Goal: Information Seeking & Learning: Learn about a topic

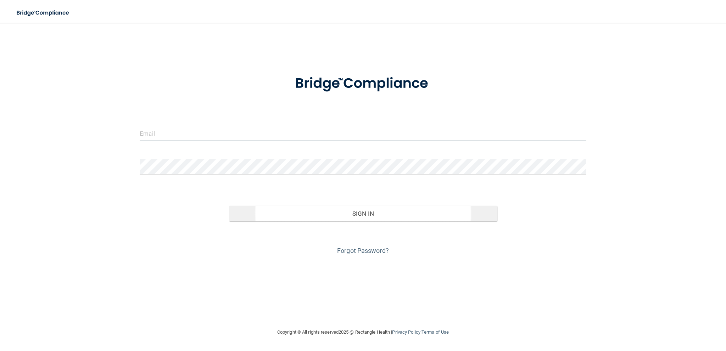
type input "[EMAIL_ADDRESS][DOMAIN_NAME]"
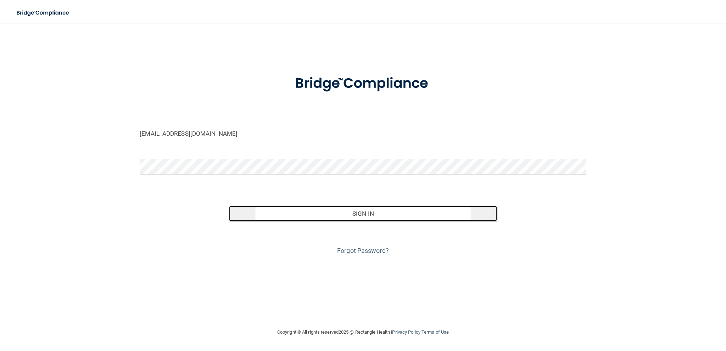
click at [362, 213] on button "Sign In" at bounding box center [363, 214] width 268 height 16
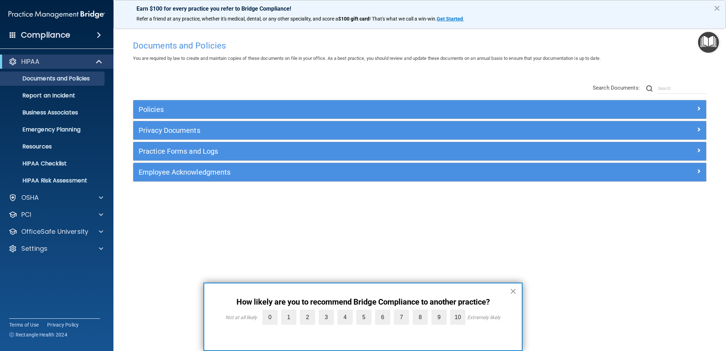
click at [511, 288] on button "×" at bounding box center [513, 291] width 7 height 11
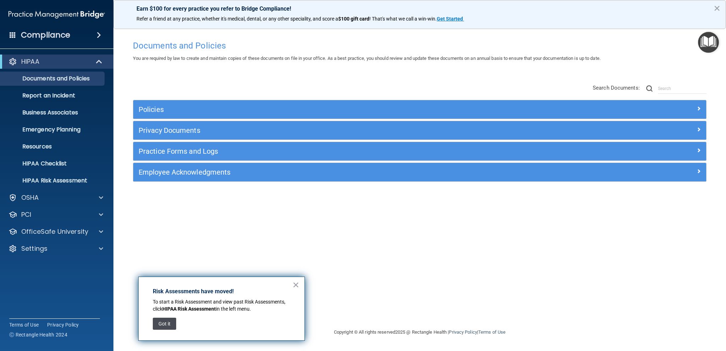
click at [161, 325] on button "Got it" at bounding box center [164, 324] width 23 height 12
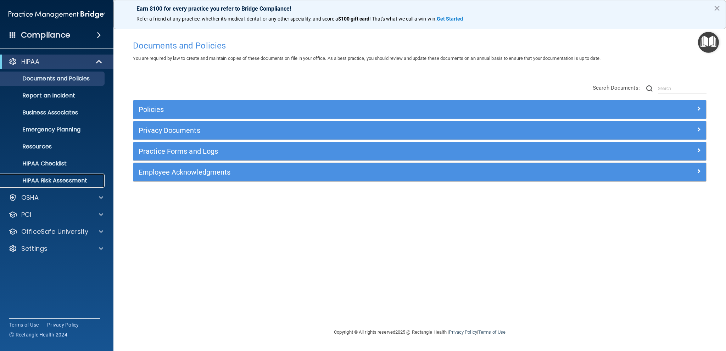
click at [70, 181] on p "HIPAA Risk Assessment" at bounding box center [53, 180] width 97 height 7
click at [61, 37] on h4 "Compliance" at bounding box center [45, 35] width 49 height 10
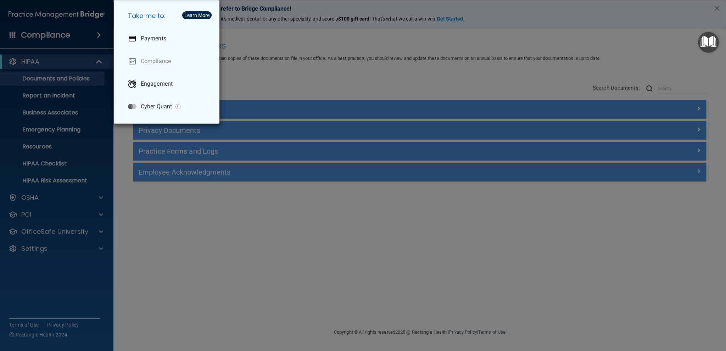
click at [166, 206] on div "Take me to: Payments Compliance Engagement Cyber Quant" at bounding box center [363, 175] width 726 height 351
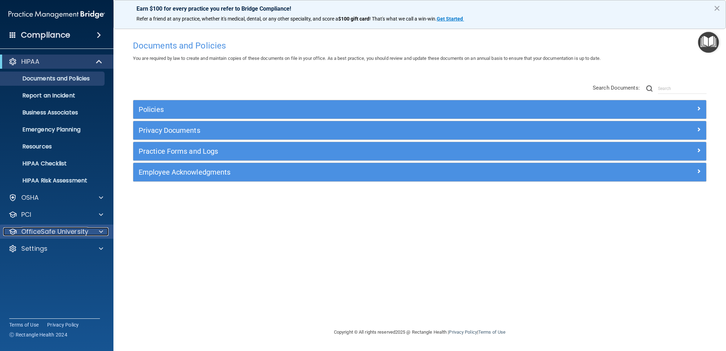
click at [101, 230] on span at bounding box center [101, 232] width 4 height 9
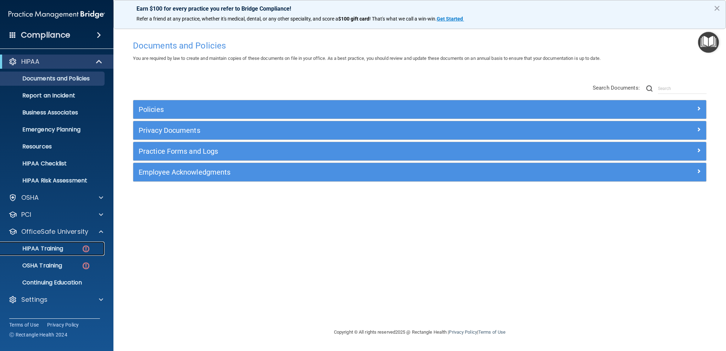
click at [46, 251] on p "HIPAA Training" at bounding box center [34, 248] width 59 height 7
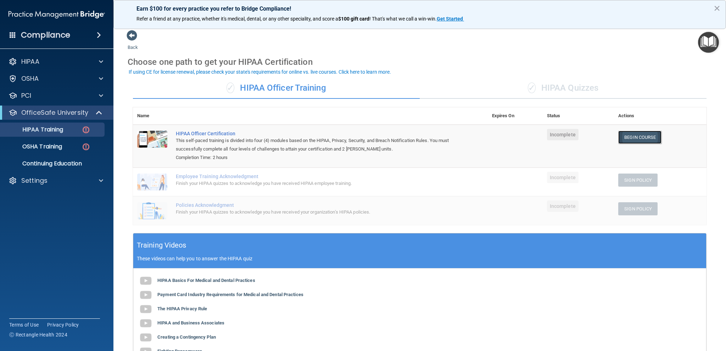
click at [641, 138] on link "Begin Course" at bounding box center [639, 137] width 43 height 13
click at [34, 181] on p "Settings" at bounding box center [34, 181] width 26 height 9
click at [28, 248] on p "Sign Out" at bounding box center [53, 248] width 97 height 7
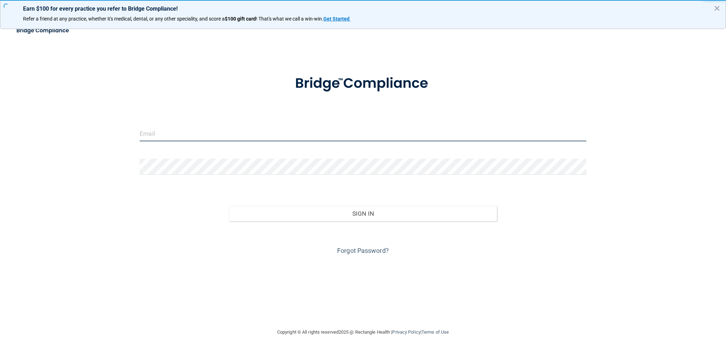
type input "[EMAIL_ADDRESS][DOMAIN_NAME]"
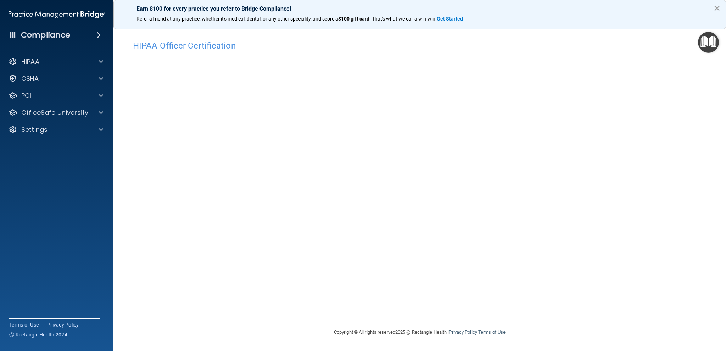
click at [719, 9] on button "×" at bounding box center [717, 7] width 7 height 11
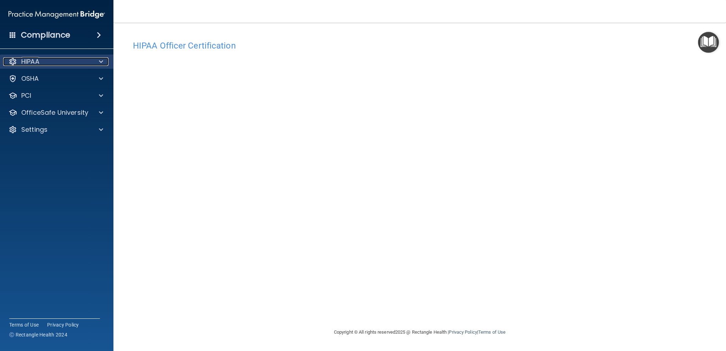
click at [28, 60] on p "HIPAA" at bounding box center [30, 61] width 18 height 9
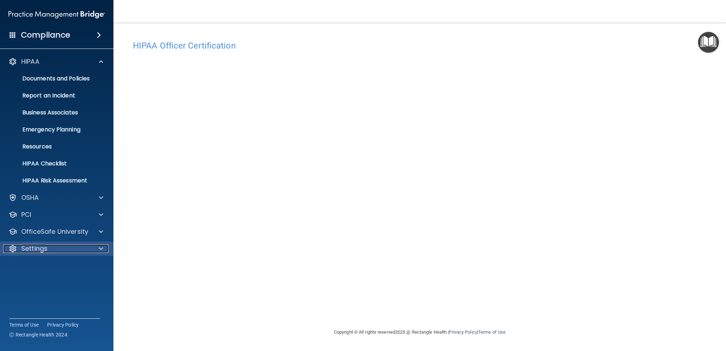
click at [53, 250] on div "Settings" at bounding box center [47, 249] width 88 height 9
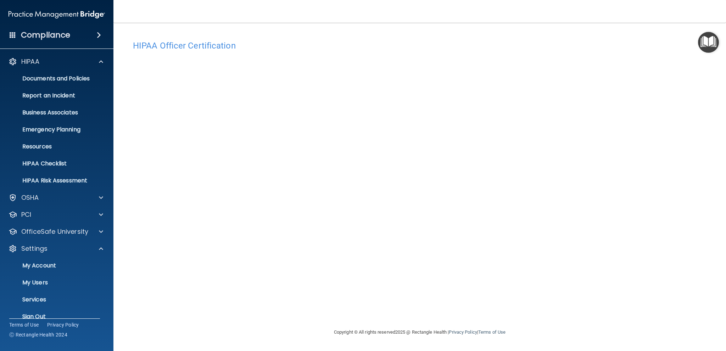
click at [62, 35] on h4 "Compliance" at bounding box center [45, 35] width 49 height 10
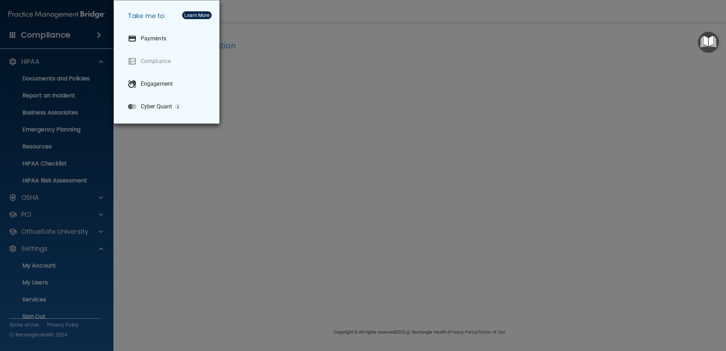
drag, startPoint x: 205, startPoint y: 193, endPoint x: 205, endPoint y: 189, distance: 3.9
click at [205, 192] on div "Take me to: Payments Compliance Engagement Cyber Quant" at bounding box center [363, 175] width 726 height 351
